Goal: Find specific page/section: Find specific page/section

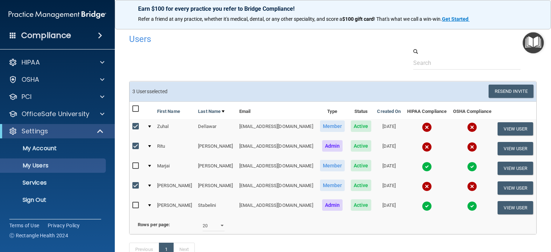
select select "20"
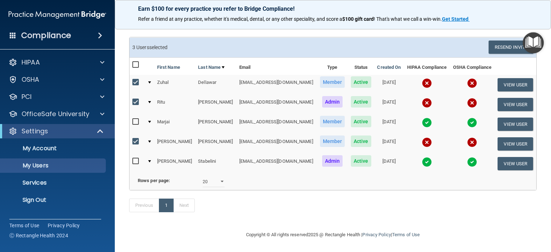
click at [138, 80] on input "checkbox" at bounding box center [136, 83] width 8 height 6
checkbox input "false"
click at [135, 99] on input "checkbox" at bounding box center [136, 102] width 8 height 6
checkbox input "false"
click at [137, 139] on input "checkbox" at bounding box center [136, 142] width 8 height 6
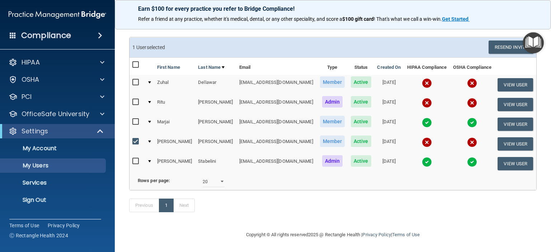
checkbox input "false"
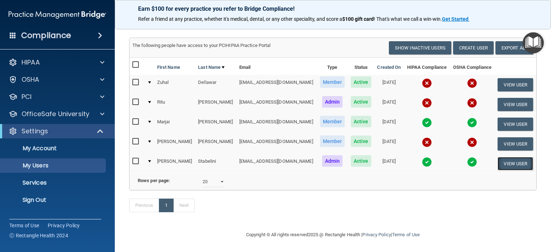
click at [508, 157] on button "View User" at bounding box center [514, 163] width 35 height 13
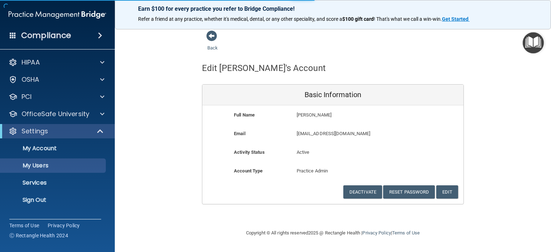
select select "20"
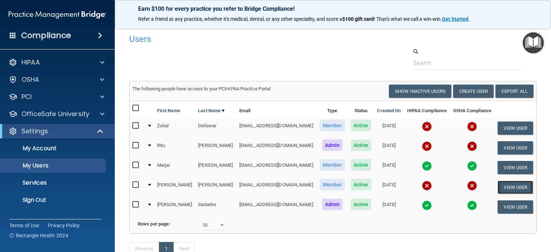
click at [511, 186] on button "View User" at bounding box center [514, 187] width 35 height 13
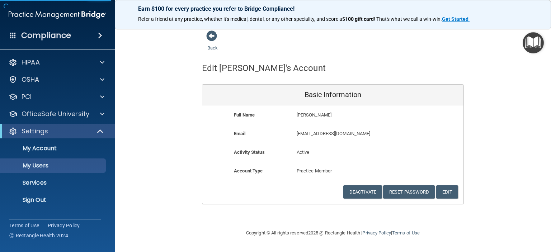
select select "20"
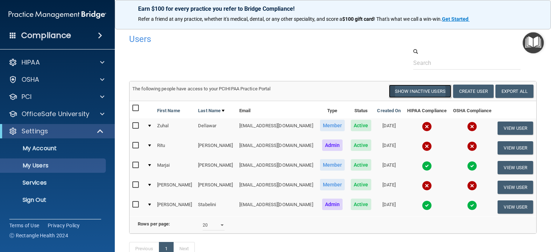
click at [434, 90] on button "Show Inactive Users" at bounding box center [420, 91] width 62 height 13
select select "20"
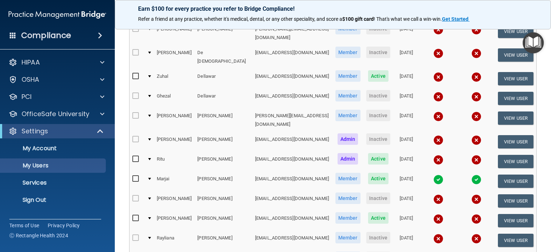
scroll to position [237, 0]
